Goal: Task Accomplishment & Management: Manage account settings

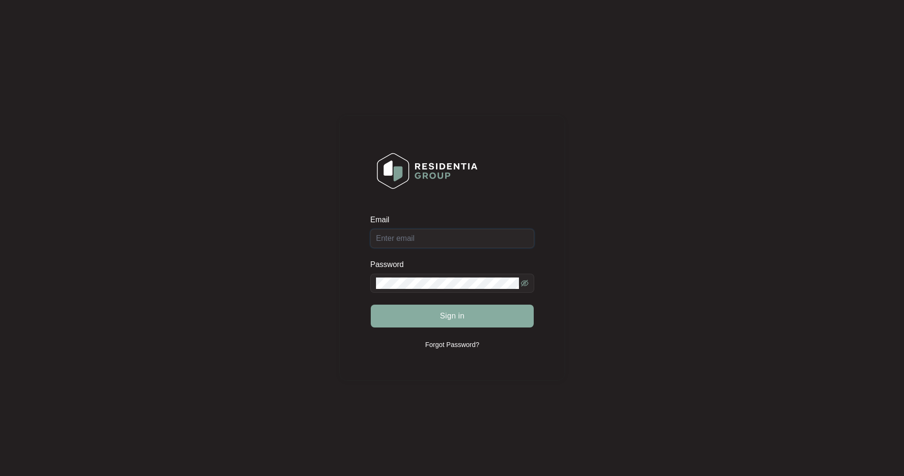
type input "[EMAIL_ADDRESS][DOMAIN_NAME]"
click at [449, 319] on span "Sign in" at bounding box center [452, 316] width 25 height 11
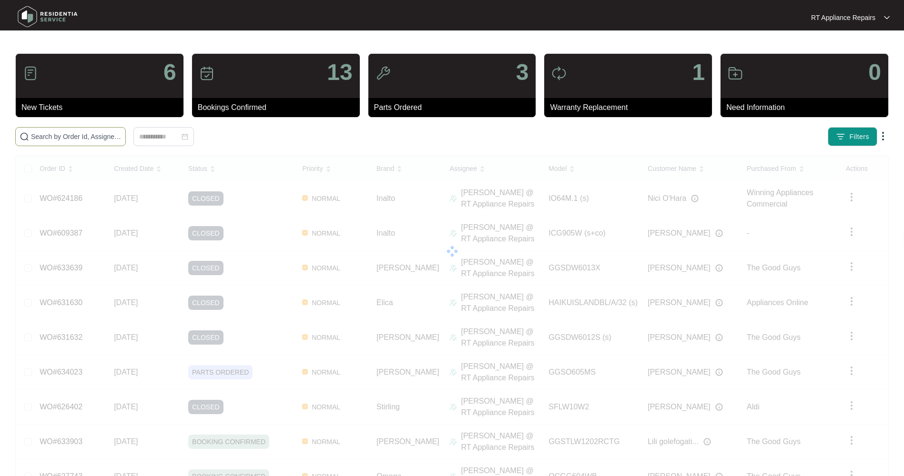
click at [86, 137] on input "text" at bounding box center [76, 137] width 91 height 10
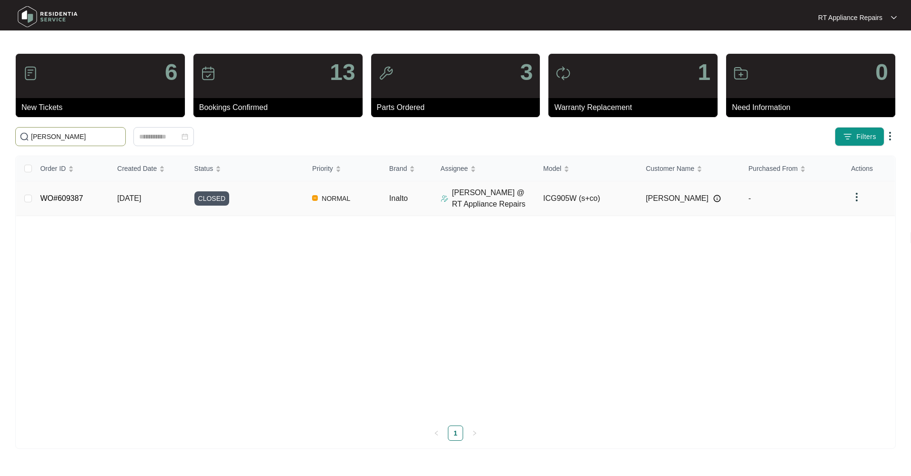
type input "[PERSON_NAME]"
click at [122, 194] on span "[DATE]" at bounding box center [129, 198] width 24 height 8
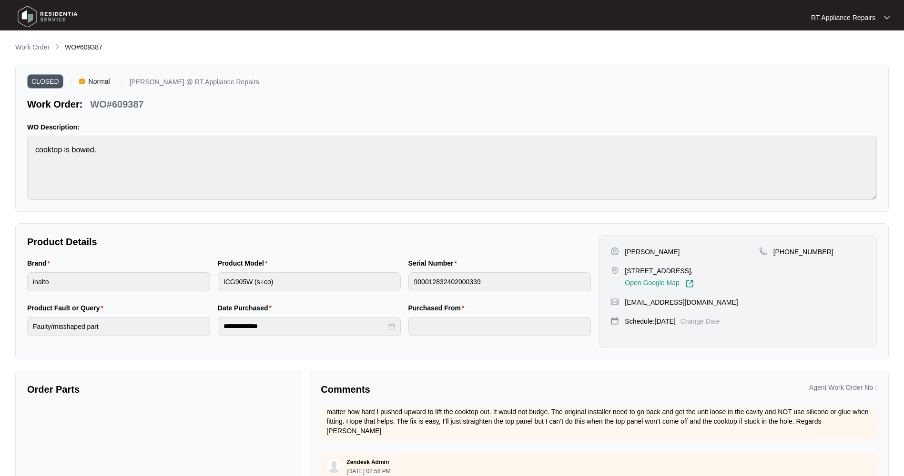
click at [24, 13] on img at bounding box center [47, 16] width 67 height 29
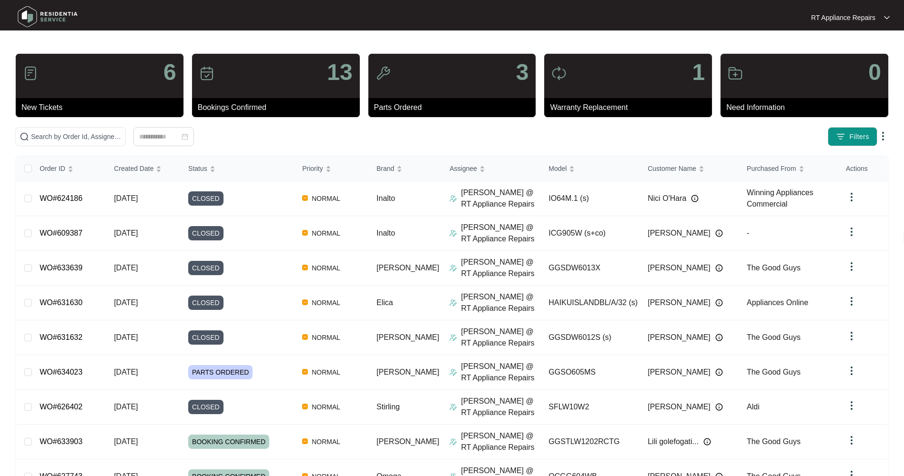
click at [884, 23] on div "RT Appliance Repairs RT Applian..." at bounding box center [451, 17] width 883 height 30
click at [828, 20] on p "RT Appliance Repairs" at bounding box center [843, 18] width 64 height 10
click at [840, 48] on p "Log Out" at bounding box center [858, 51] width 48 height 10
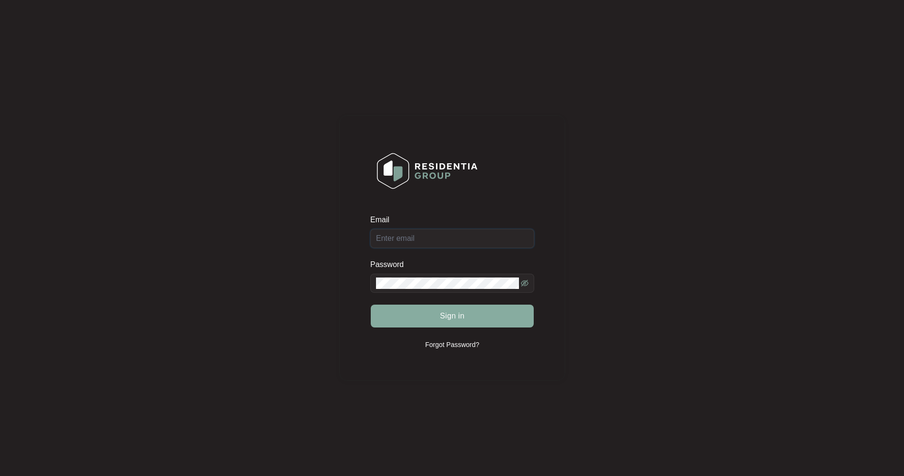
type input "[EMAIL_ADDRESS][DOMAIN_NAME]"
click at [457, 314] on span "Sign in" at bounding box center [452, 316] width 25 height 11
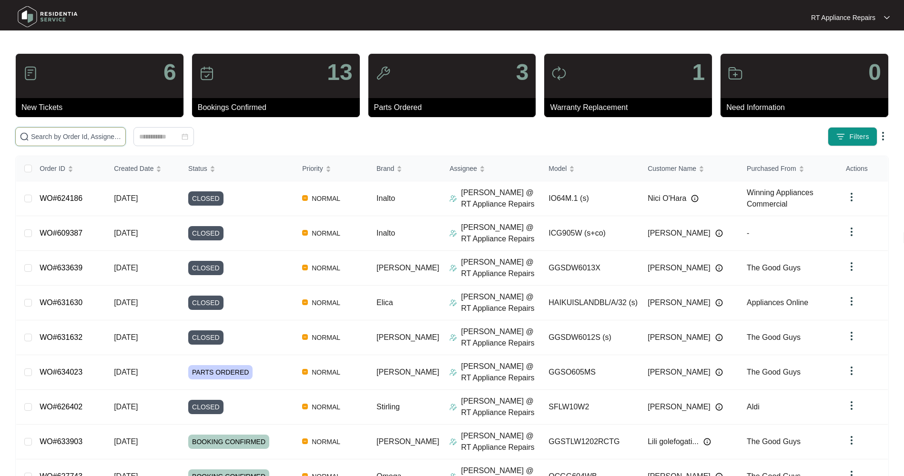
click at [104, 136] on input "text" at bounding box center [76, 137] width 91 height 10
click at [78, 135] on input "text" at bounding box center [76, 137] width 91 height 10
click at [64, 135] on input "text" at bounding box center [76, 137] width 91 height 10
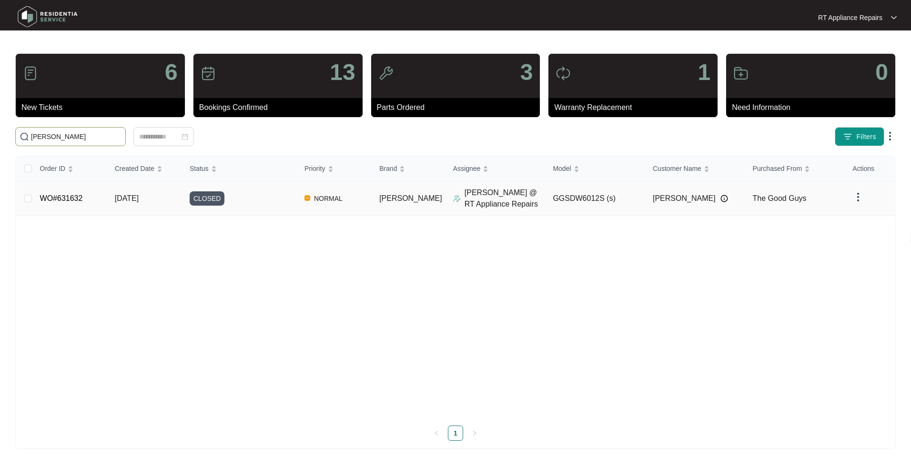
type input "andrew"
click at [139, 199] on span "[DATE]" at bounding box center [127, 198] width 24 height 8
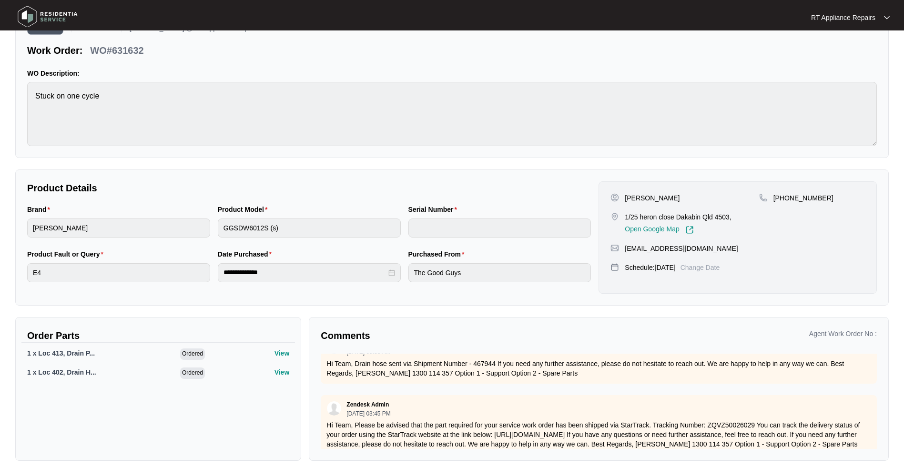
scroll to position [350, 0]
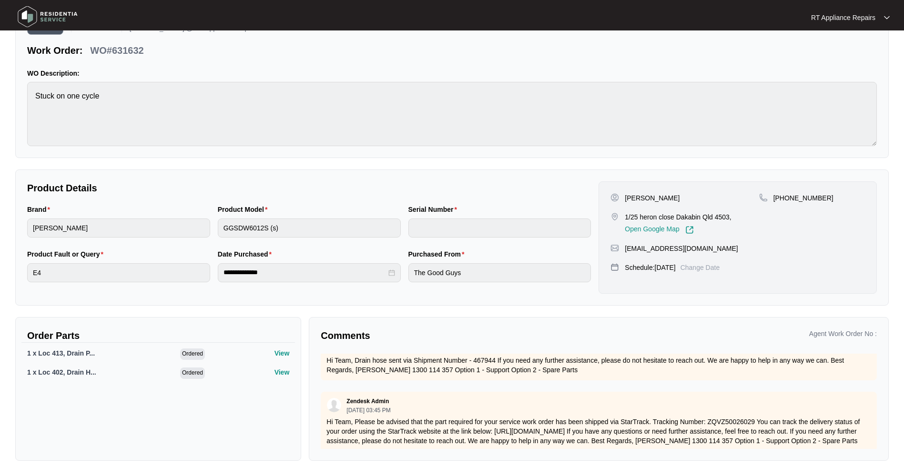
click at [855, 21] on p "RT Appliance Repairs" at bounding box center [843, 18] width 64 height 10
click at [850, 56] on li "Log Out" at bounding box center [850, 50] width 75 height 16
